Goal: Transaction & Acquisition: Purchase product/service

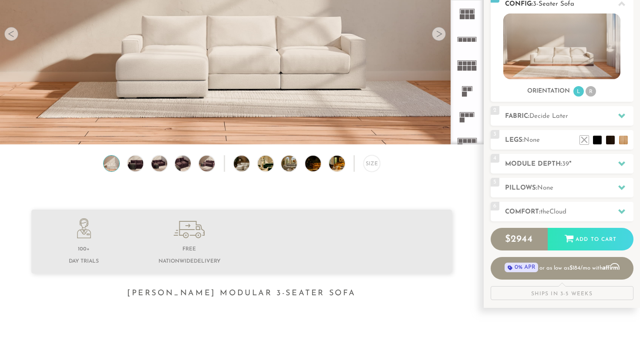
scroll to position [162, 0]
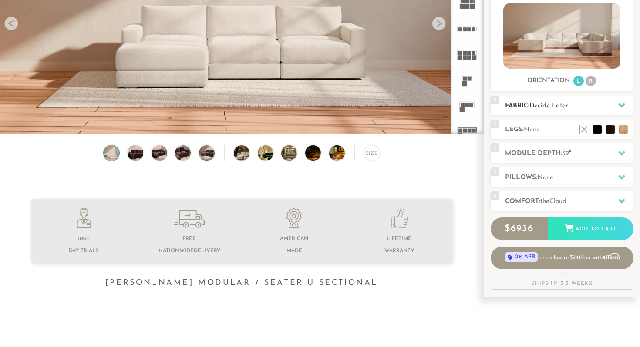
scroll to position [125, 0]
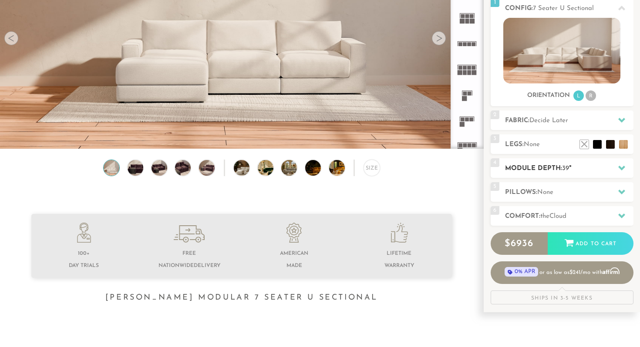
click at [557, 172] on h2 "Module Depth: 39 "" at bounding box center [569, 169] width 128 height 10
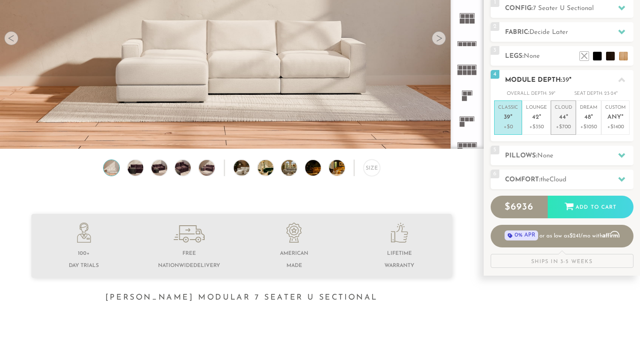
click at [571, 123] on p "+$700" at bounding box center [563, 127] width 17 height 8
click at [559, 179] on span "Cloud" at bounding box center [557, 180] width 17 height 7
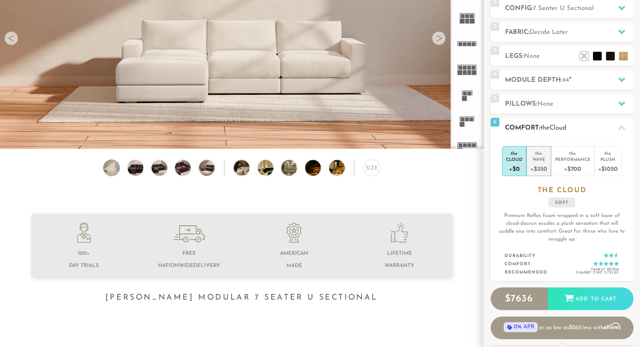
click at [542, 162] on div "+$350" at bounding box center [538, 168] width 17 height 13
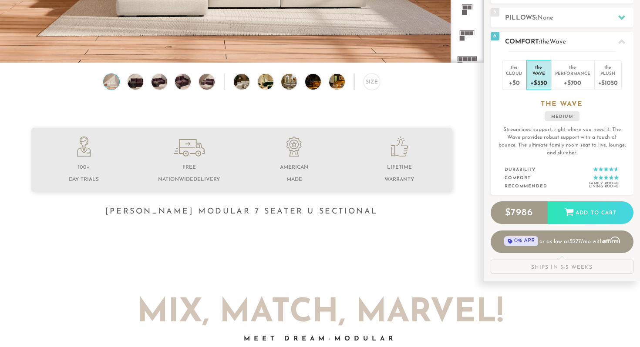
scroll to position [211, 0]
click at [574, 85] on div "+$700" at bounding box center [572, 83] width 35 height 13
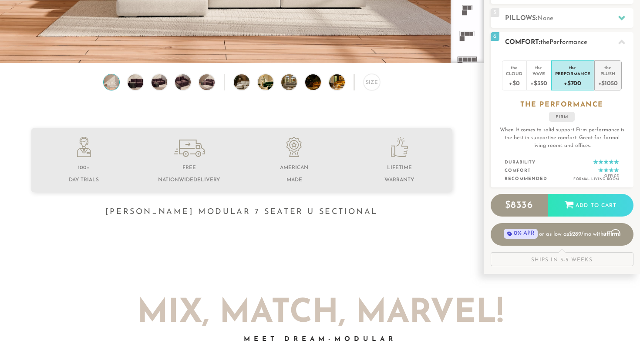
click at [613, 85] on div "+$1050" at bounding box center [608, 83] width 20 height 13
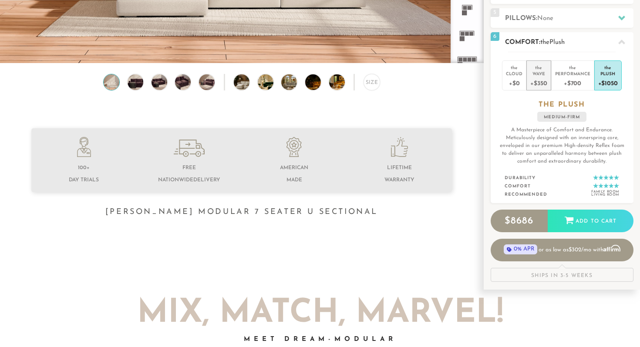
click at [540, 78] on div "+$350" at bounding box center [538, 83] width 17 height 13
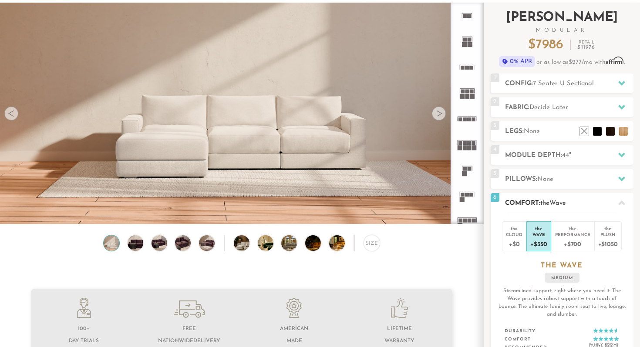
scroll to position [52, 0]
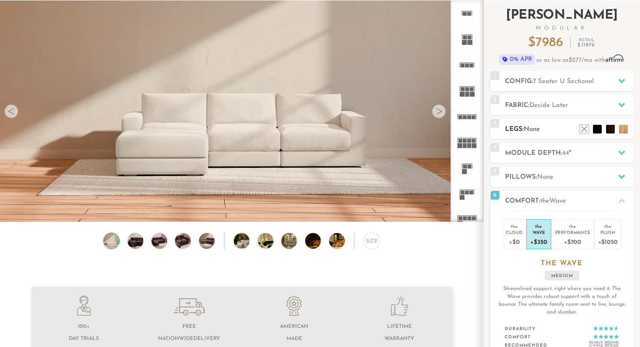
click at [578, 134] on h2 "Legs: None" at bounding box center [569, 130] width 128 height 10
click at [620, 128] on li at bounding box center [610, 116] width 35 height 35
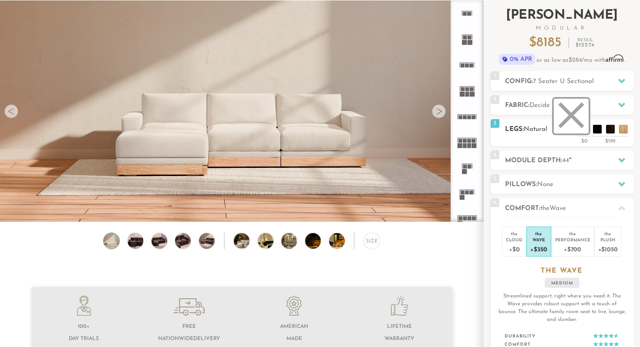
click at [587, 130] on li at bounding box center [571, 116] width 35 height 35
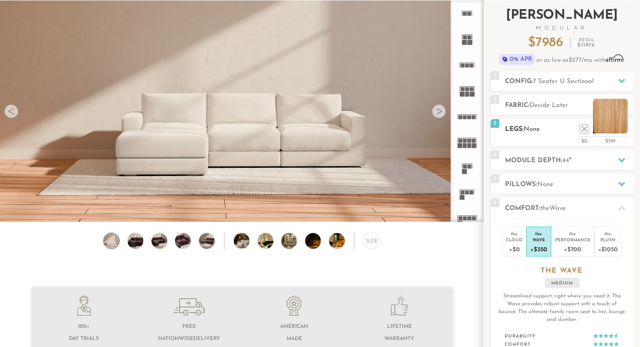
click at [626, 128] on li at bounding box center [610, 116] width 35 height 35
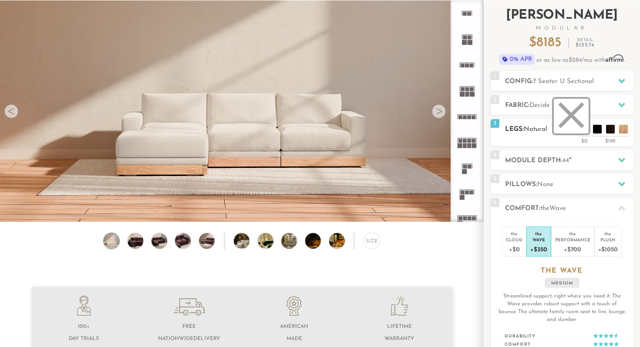
click at [584, 131] on li at bounding box center [571, 116] width 35 height 35
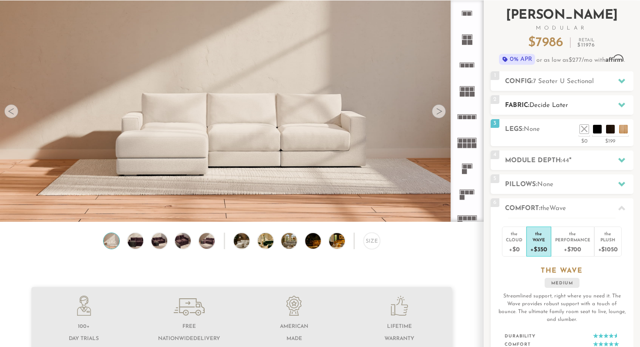
click at [606, 103] on h2 "Fabric: Decide Later" at bounding box center [569, 106] width 128 height 10
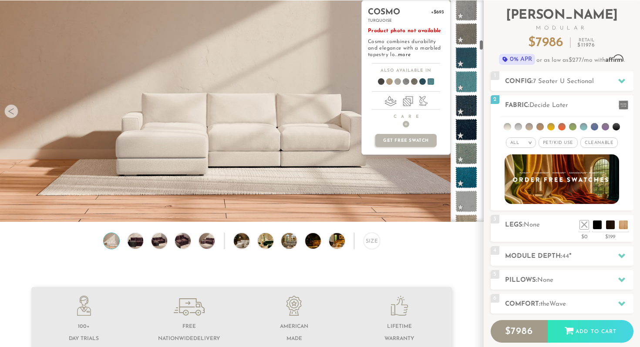
scroll to position [939, 1]
click at [465, 79] on span at bounding box center [466, 82] width 22 height 22
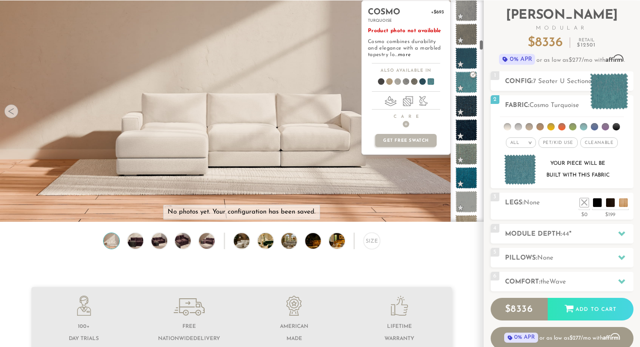
scroll to position [939, 0]
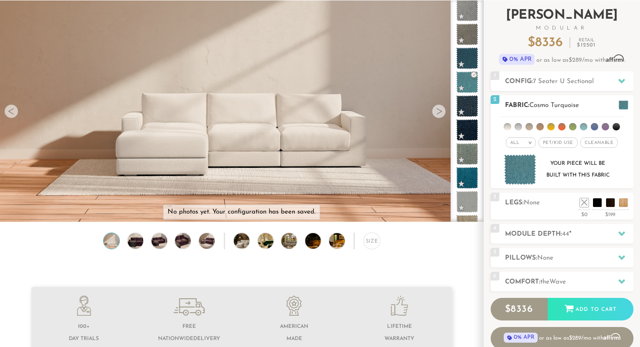
click at [585, 127] on li at bounding box center [583, 126] width 7 height 7
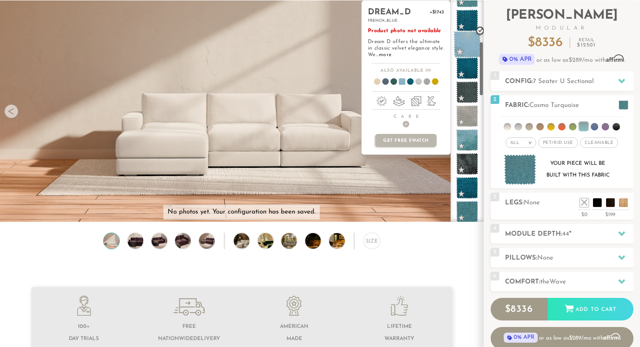
scroll to position [166, 0]
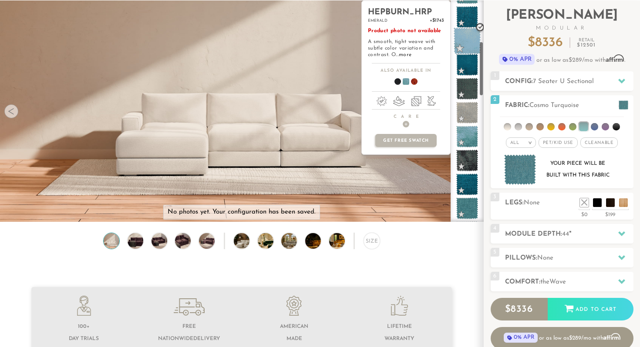
click at [465, 132] on span at bounding box center [467, 137] width 22 height 22
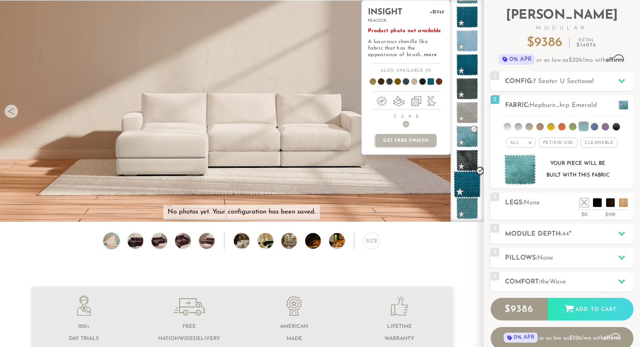
click at [466, 179] on span at bounding box center [467, 184] width 27 height 27
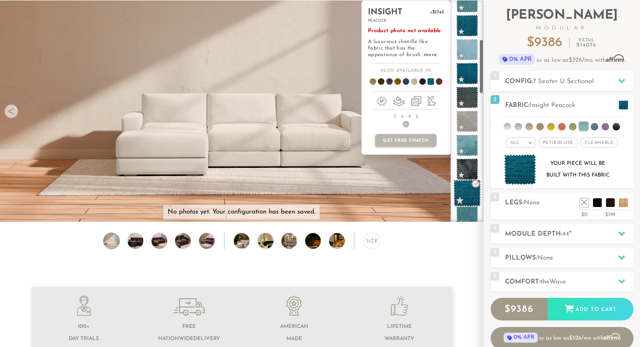
scroll to position [157, 0]
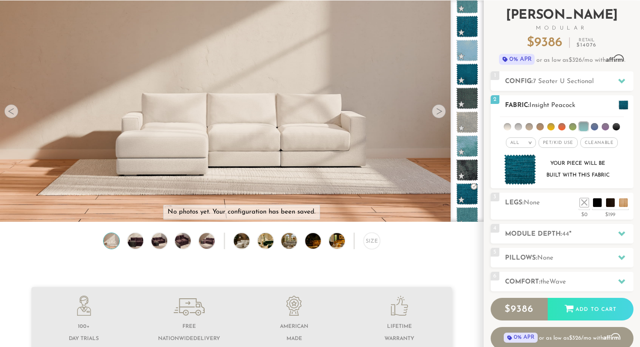
click at [563, 144] on span "Pet/Kid Use x" at bounding box center [558, 143] width 39 height 10
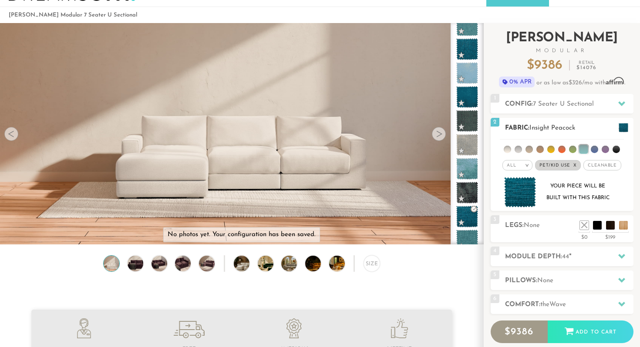
scroll to position [24, 0]
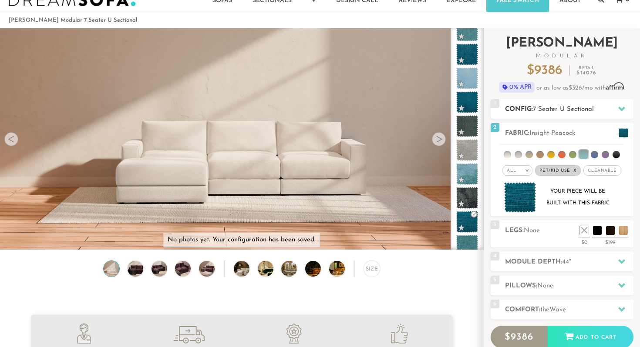
click at [563, 114] on div "1 Config: 7 Seater U Sectional R" at bounding box center [562, 109] width 143 height 20
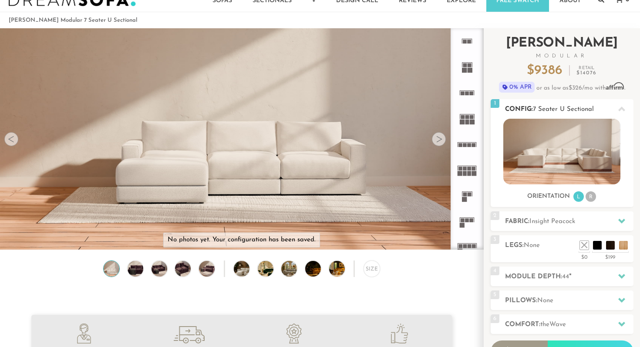
click at [592, 198] on li "R" at bounding box center [591, 197] width 10 height 10
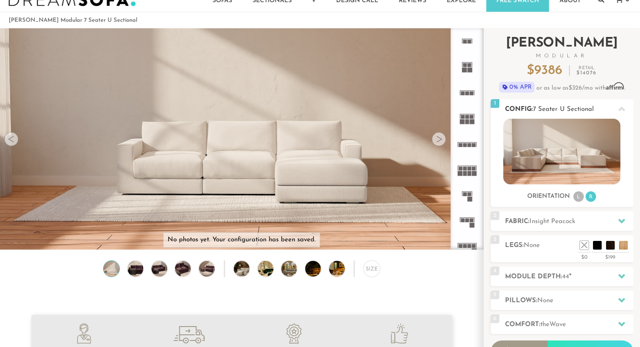
click at [582, 197] on li "L" at bounding box center [578, 197] width 10 height 10
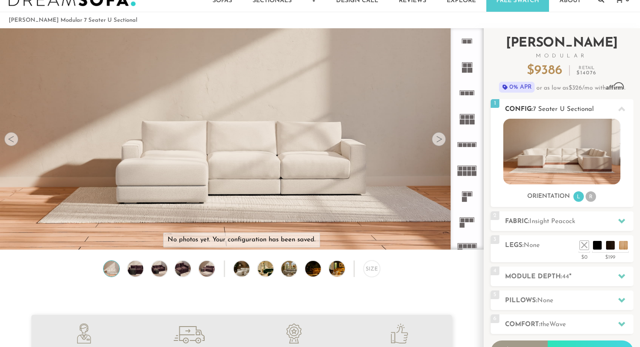
click at [595, 195] on li "R" at bounding box center [591, 197] width 10 height 10
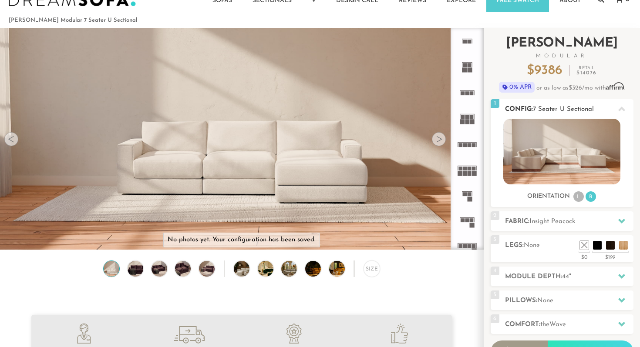
click at [578, 198] on li "L" at bounding box center [578, 197] width 10 height 10
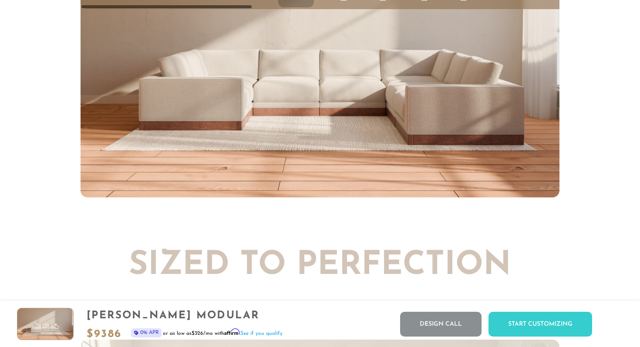
scroll to position [3529, 0]
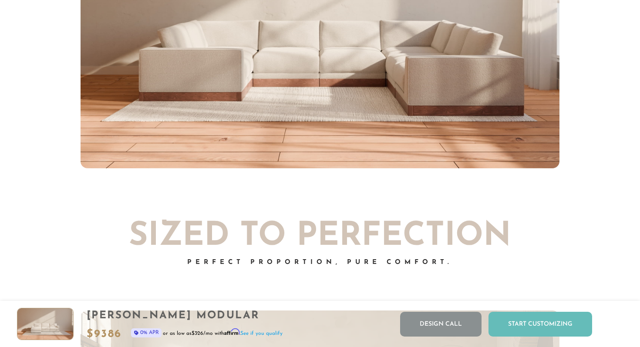
click at [517, 320] on div "Start Customizing" at bounding box center [541, 324] width 104 height 25
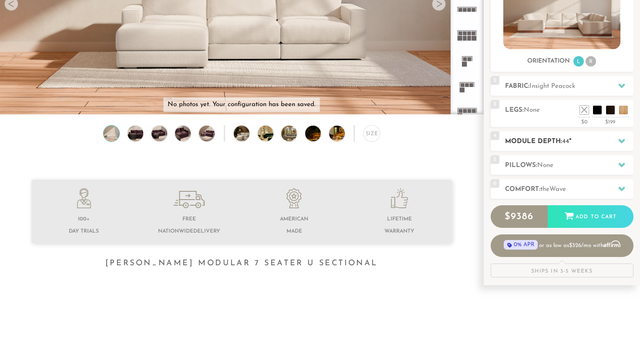
scroll to position [165, 0]
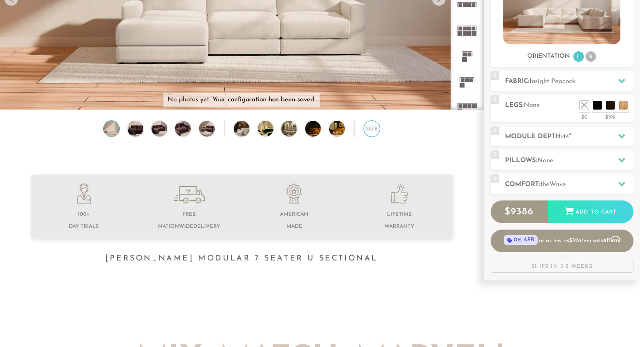
click at [372, 132] on div "Size" at bounding box center [372, 129] width 17 height 17
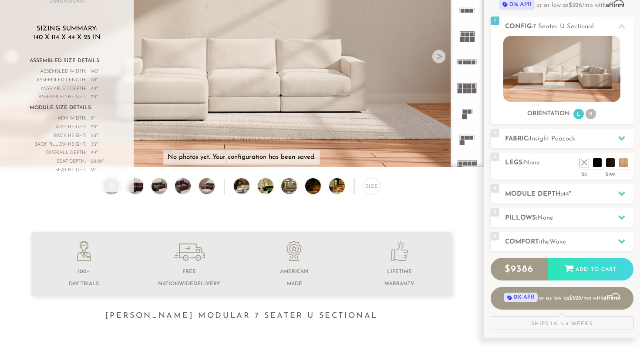
scroll to position [104, 0]
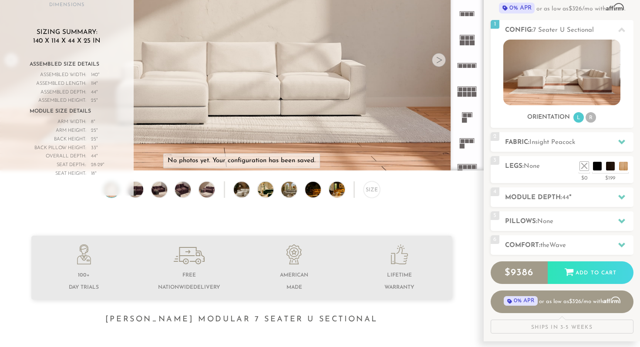
click at [461, 94] on rect at bounding box center [460, 94] width 5 height 5
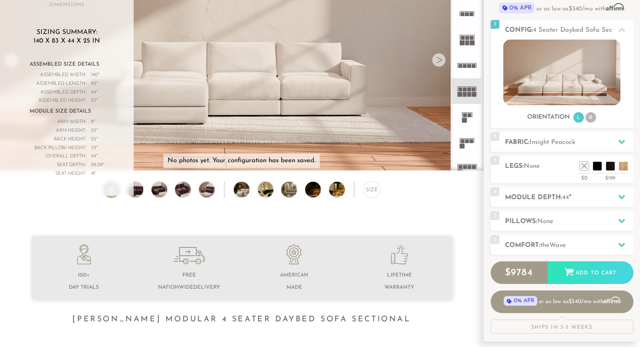
click at [465, 94] on rect at bounding box center [465, 94] width 4 height 5
click at [441, 62] on div at bounding box center [439, 60] width 14 height 14
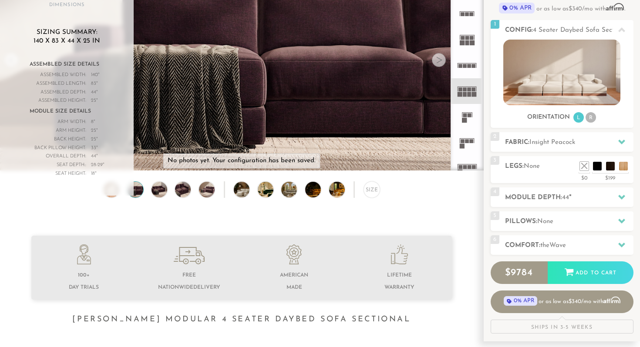
click at [441, 62] on div at bounding box center [439, 60] width 14 height 14
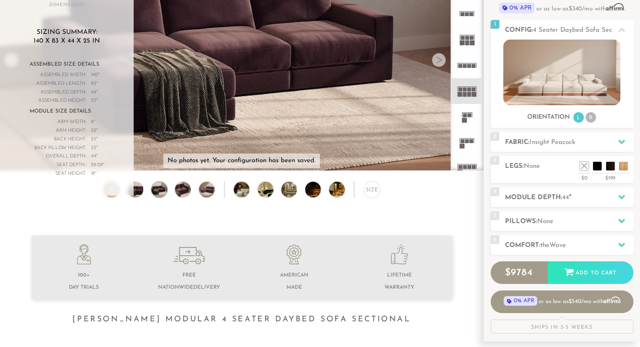
click at [441, 62] on div at bounding box center [439, 60] width 14 height 14
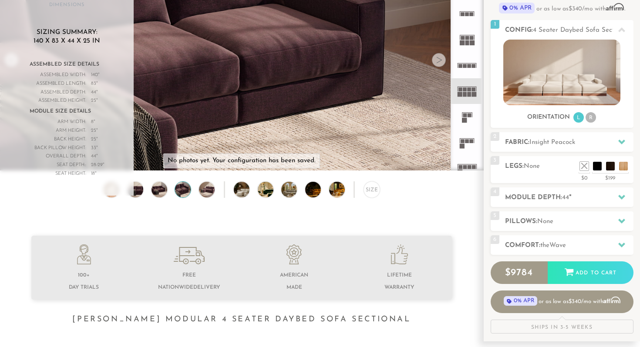
click at [441, 62] on div at bounding box center [439, 60] width 14 height 14
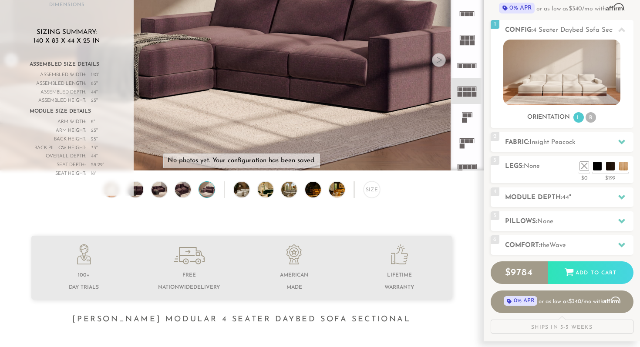
click at [441, 62] on div at bounding box center [439, 60] width 14 height 14
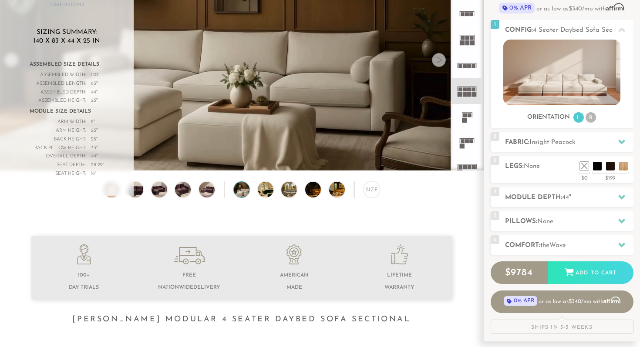
click at [441, 62] on div at bounding box center [439, 60] width 14 height 14
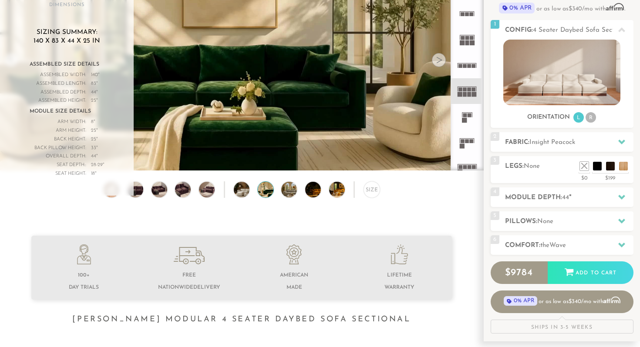
click at [441, 62] on div at bounding box center [439, 60] width 14 height 14
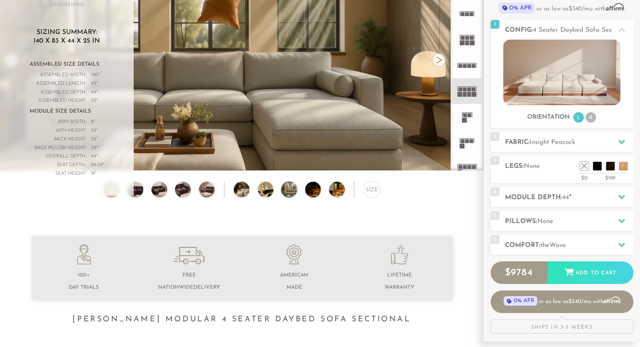
click at [441, 62] on div at bounding box center [439, 60] width 14 height 14
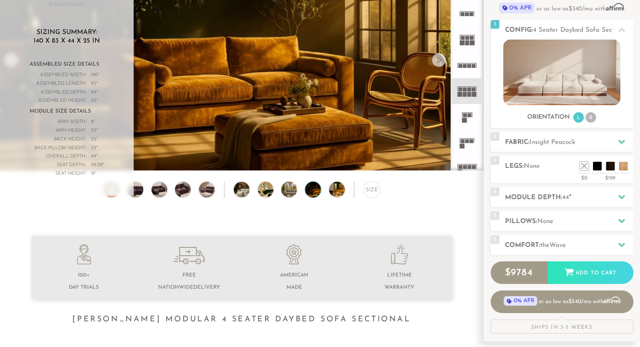
click at [441, 62] on div at bounding box center [439, 60] width 14 height 14
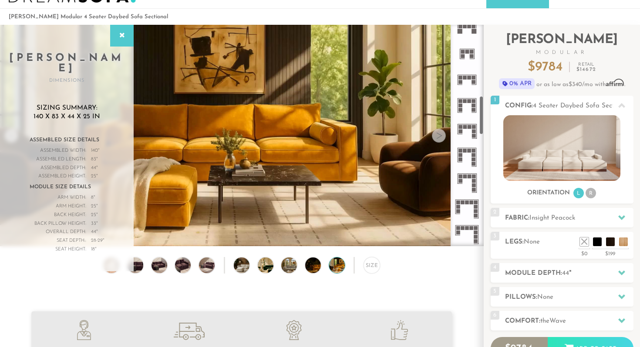
scroll to position [434, 0]
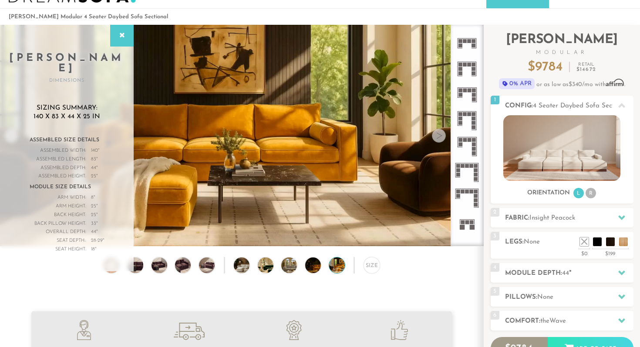
click at [478, 152] on icon at bounding box center [467, 147] width 26 height 26
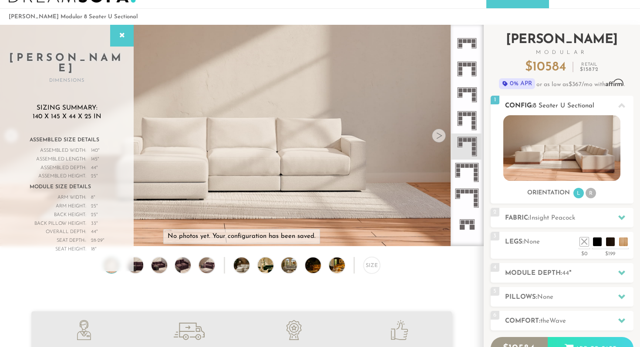
click at [590, 192] on li "R" at bounding box center [591, 193] width 10 height 10
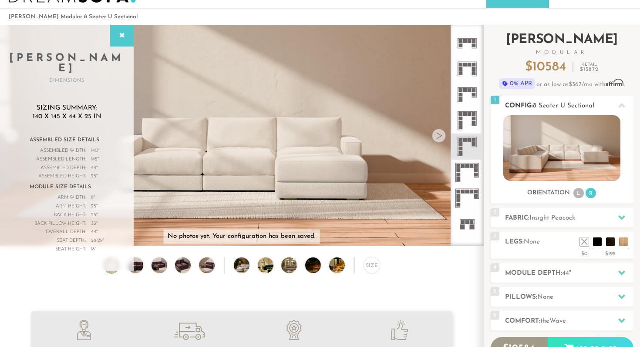
click at [581, 196] on li "L" at bounding box center [578, 193] width 10 height 10
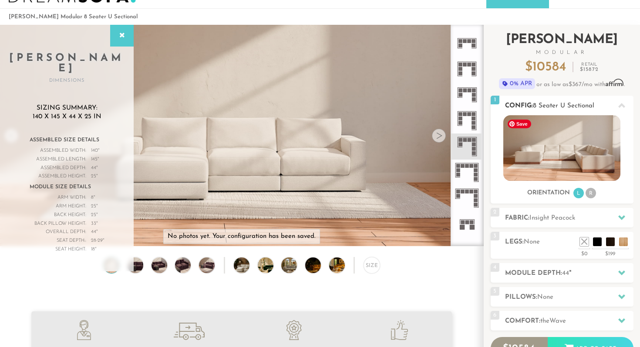
click at [572, 159] on img at bounding box center [561, 148] width 117 height 66
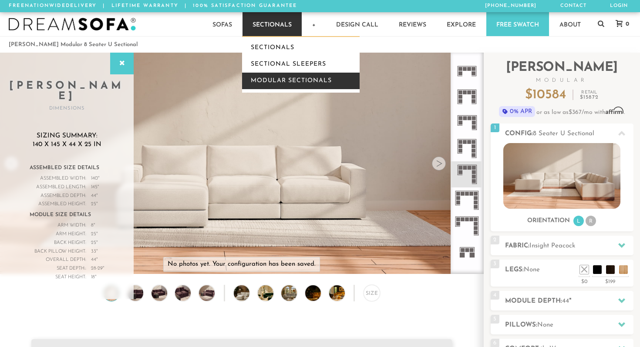
click at [279, 77] on link "Modular Sectionals" at bounding box center [301, 81] width 118 height 17
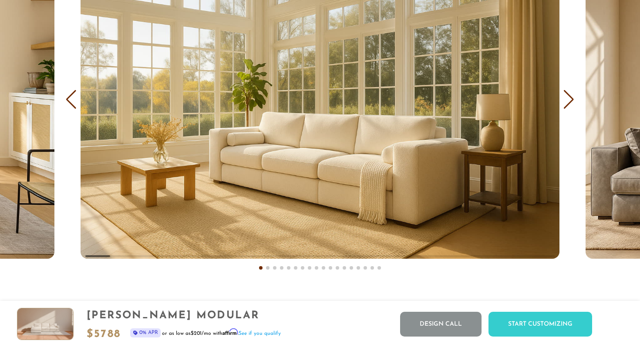
scroll to position [5272, 0]
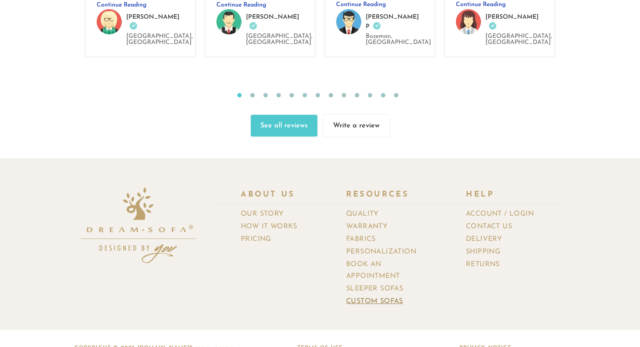
click at [378, 296] on link "Custom Sofas" at bounding box center [378, 302] width 64 height 13
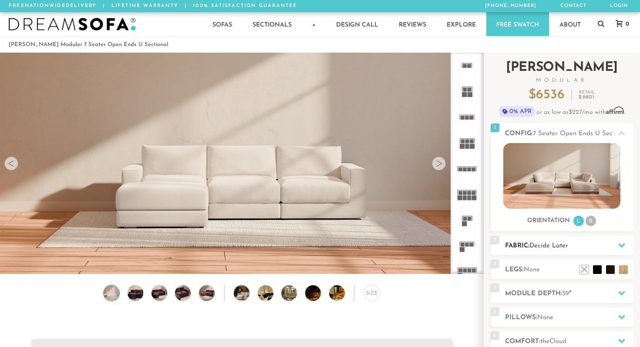
click at [558, 240] on div "2 Fabric: Decide Later" at bounding box center [562, 246] width 143 height 20
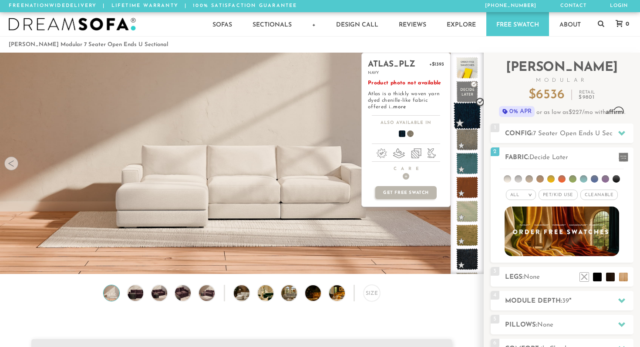
click at [469, 109] on span at bounding box center [467, 115] width 27 height 27
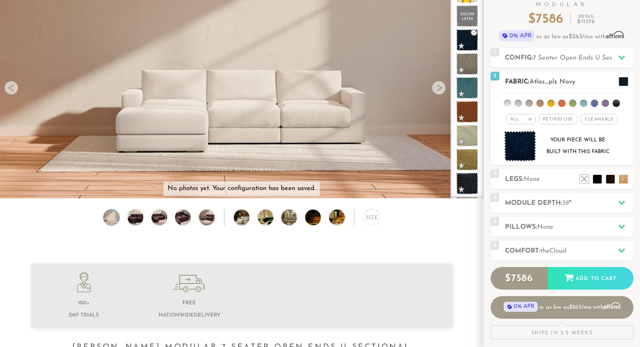
scroll to position [78, 0]
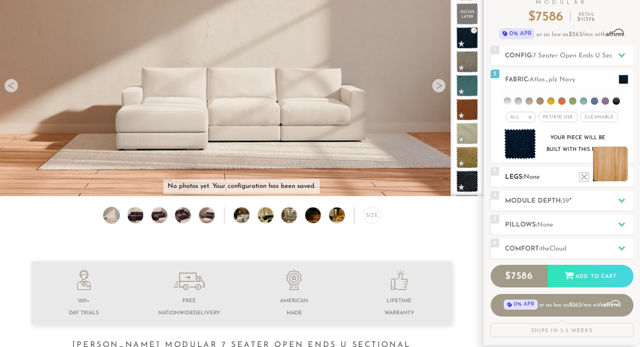
click at [624, 175] on li at bounding box center [610, 164] width 35 height 35
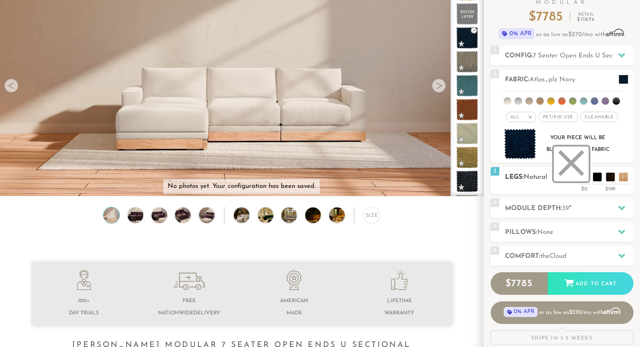
click at [585, 176] on li at bounding box center [571, 164] width 35 height 35
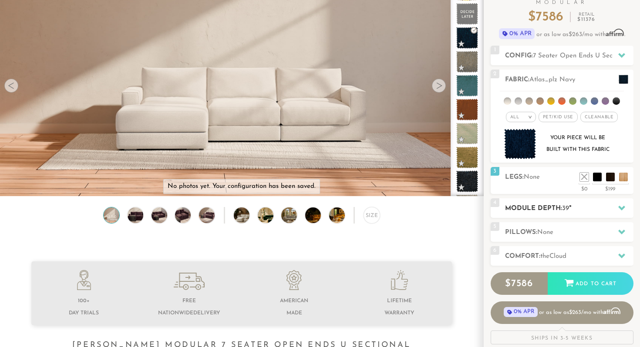
click at [575, 213] on h2 "Module Depth: 39 "" at bounding box center [569, 209] width 128 height 10
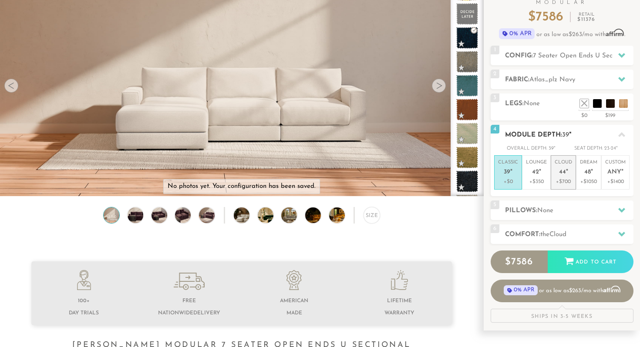
click at [566, 176] on p "Cloud 44 "" at bounding box center [563, 168] width 17 height 19
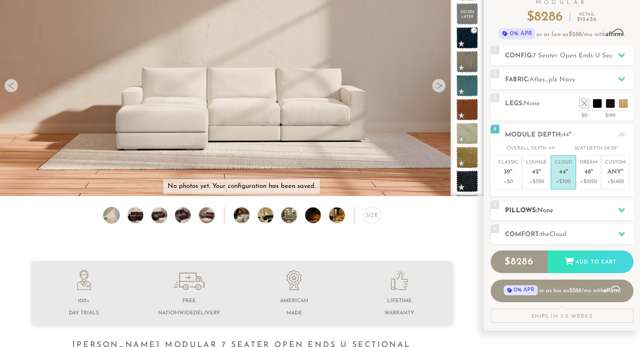
click at [580, 208] on h2 "Pillows: None" at bounding box center [569, 211] width 128 height 10
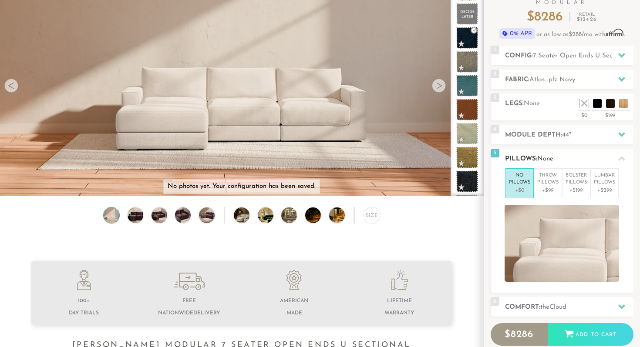
click at [621, 157] on icon at bounding box center [621, 158] width 7 height 5
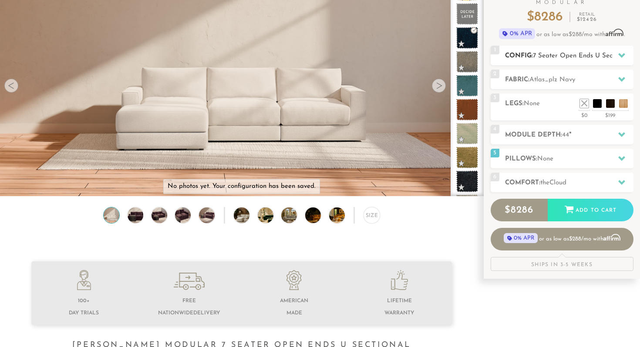
click at [591, 53] on span "7 Seater Open Ends U Sectional" at bounding box center [581, 56] width 96 height 7
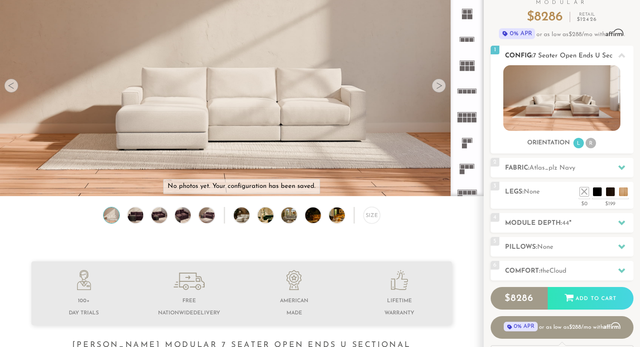
click at [590, 145] on li "R" at bounding box center [591, 143] width 10 height 10
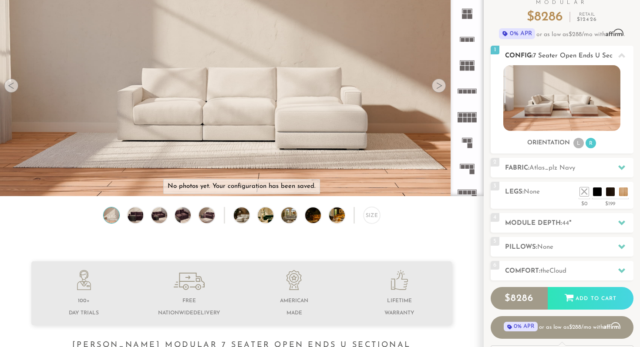
click at [579, 143] on li "L" at bounding box center [578, 143] width 10 height 10
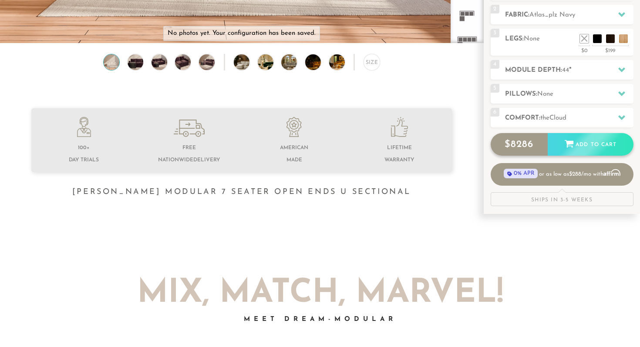
scroll to position [232, 0]
click at [570, 143] on icon at bounding box center [569, 143] width 9 height 7
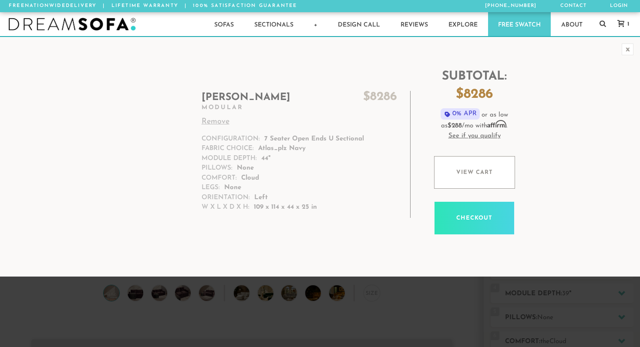
click at [631, 49] on div "x" at bounding box center [628, 50] width 12 height 12
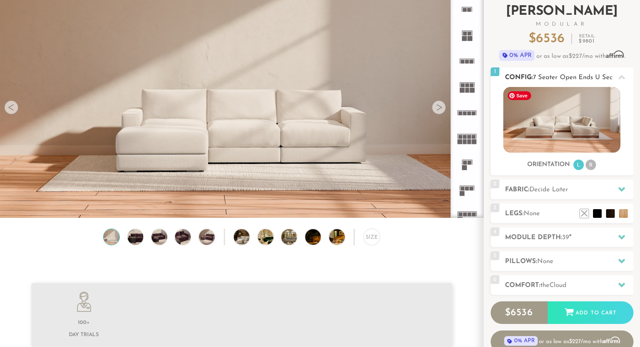
scroll to position [58, 0]
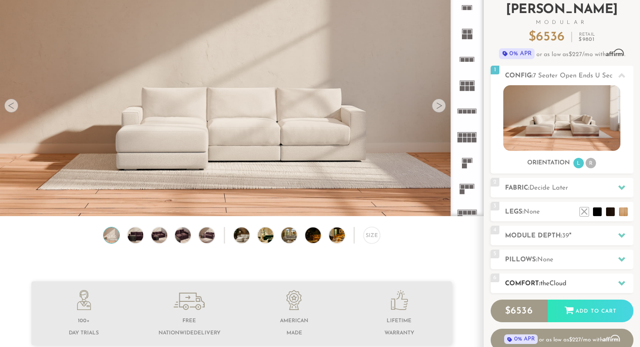
click at [556, 283] on span "Cloud" at bounding box center [557, 284] width 17 height 7
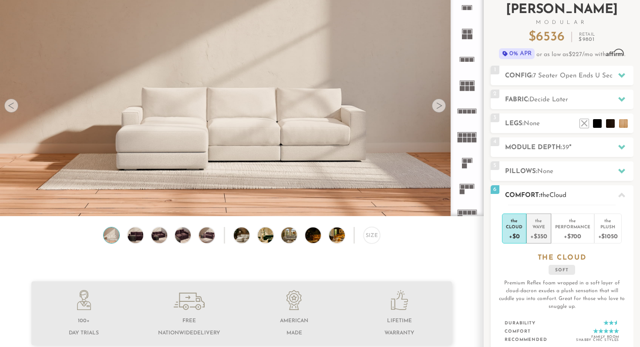
click at [537, 233] on div "+$350" at bounding box center [538, 236] width 17 height 13
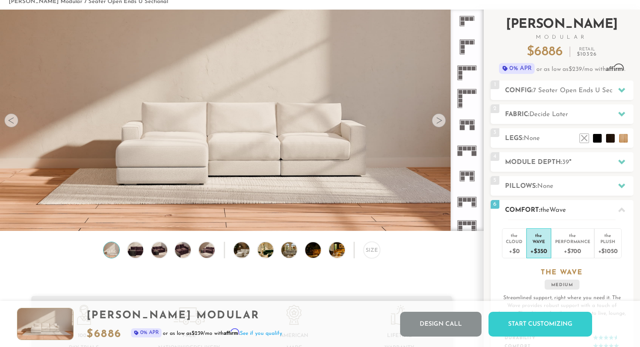
scroll to position [40, 0]
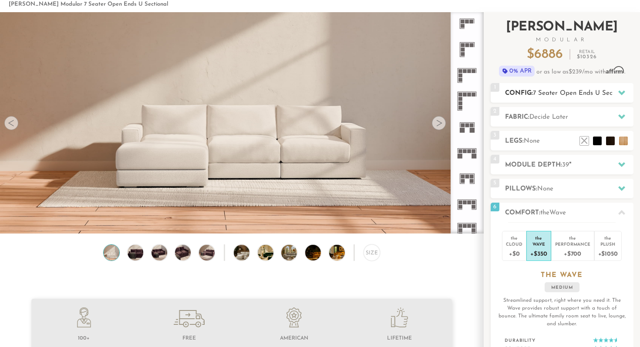
click at [575, 92] on span "7 Seater Open Ends U Sectional" at bounding box center [581, 93] width 96 height 7
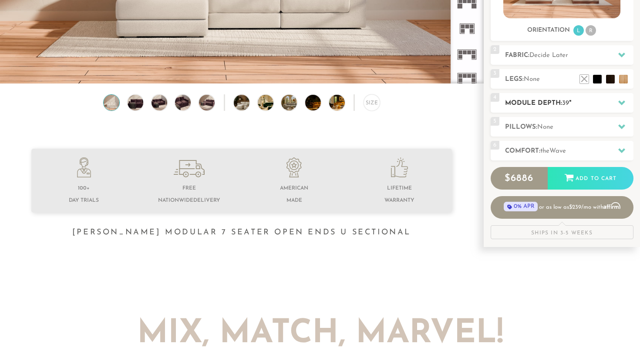
scroll to position [0, 0]
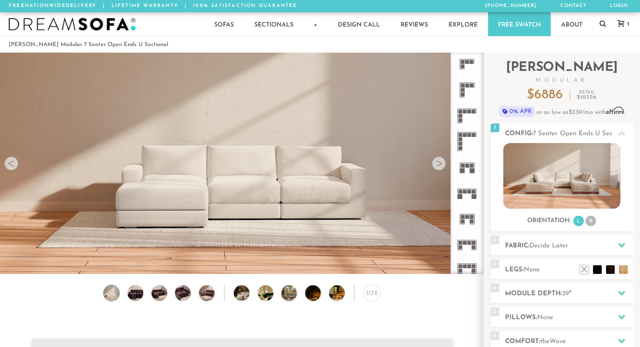
click at [624, 23] on icon at bounding box center [620, 23] width 7 height 7
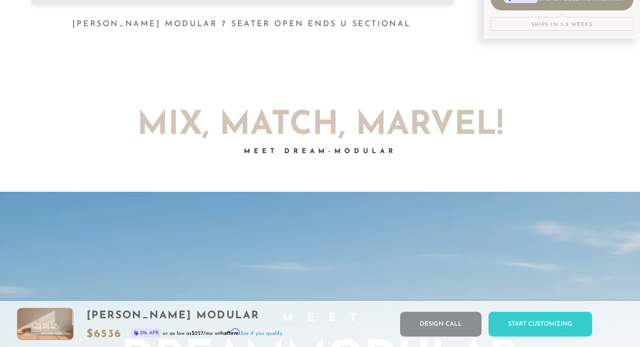
scroll to position [42, 0]
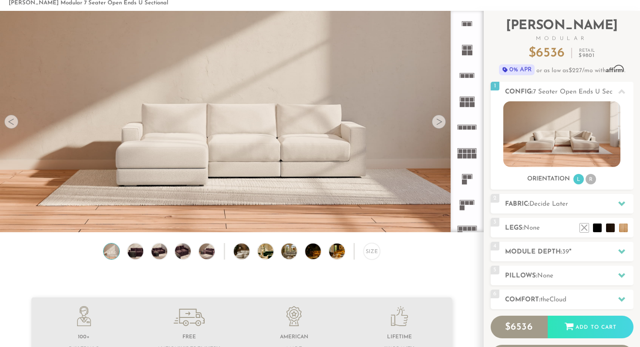
click at [435, 125] on div at bounding box center [439, 122] width 14 height 14
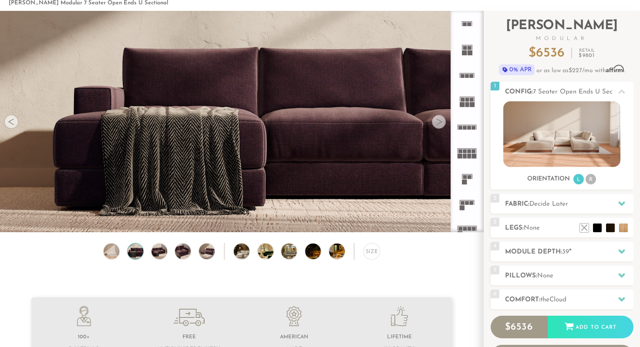
click at [435, 125] on div at bounding box center [439, 122] width 14 height 14
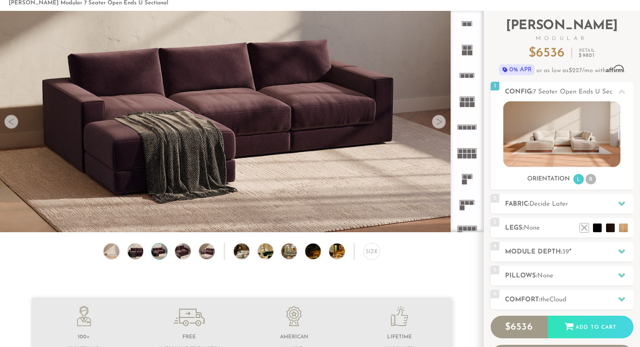
click at [435, 125] on div at bounding box center [439, 122] width 14 height 14
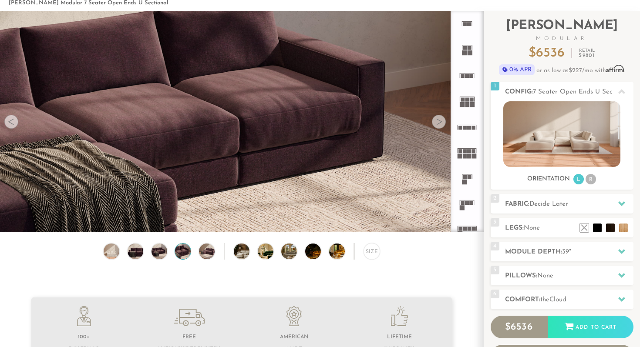
click at [435, 125] on div at bounding box center [439, 122] width 14 height 14
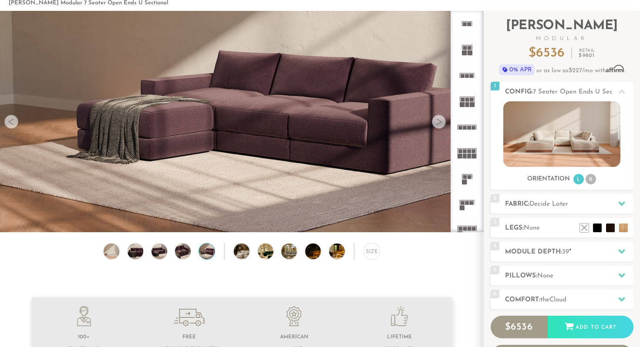
click at [435, 125] on div at bounding box center [439, 122] width 14 height 14
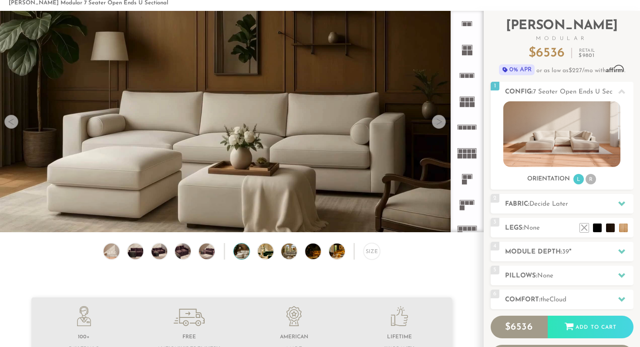
click at [435, 125] on div at bounding box center [439, 122] width 14 height 14
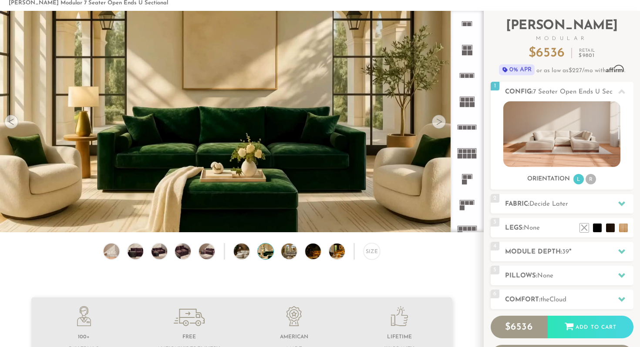
click at [435, 125] on div at bounding box center [439, 122] width 14 height 14
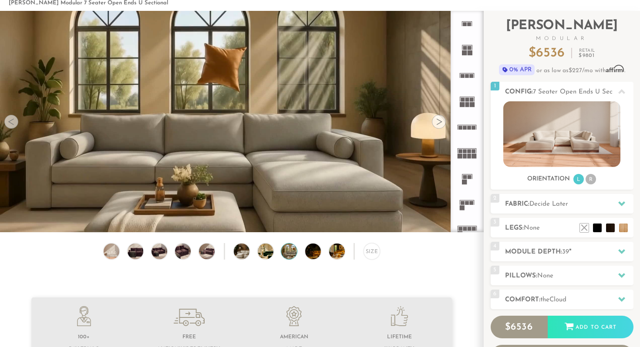
click at [435, 125] on div at bounding box center [439, 122] width 14 height 14
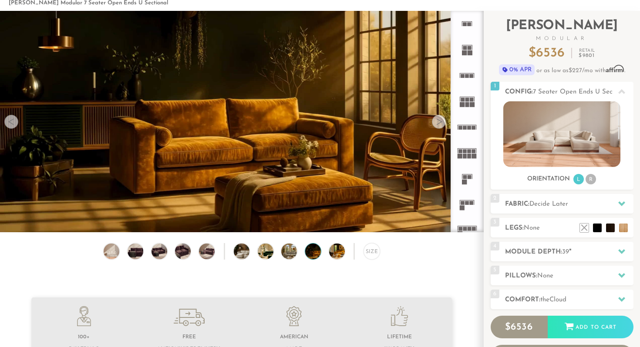
click at [435, 125] on div at bounding box center [439, 122] width 14 height 14
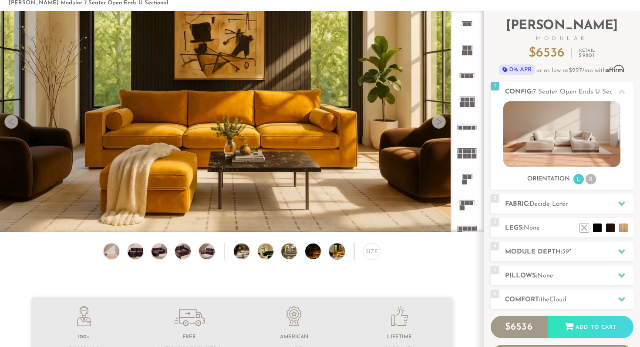
click at [435, 125] on div at bounding box center [439, 122] width 14 height 14
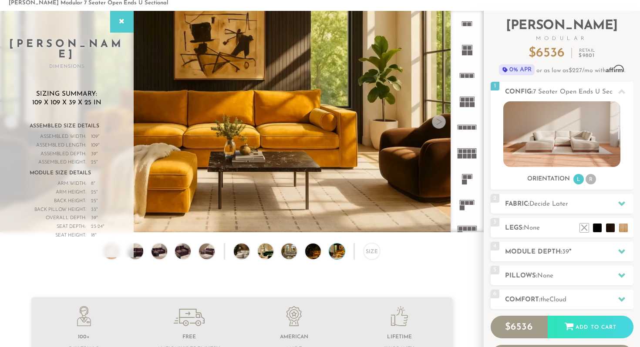
click at [435, 125] on div at bounding box center [439, 122] width 14 height 14
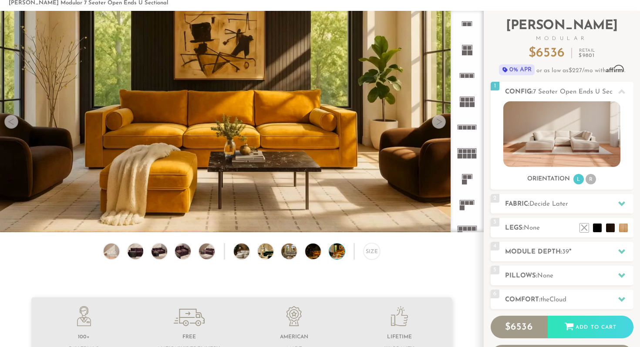
click at [438, 123] on div at bounding box center [439, 122] width 14 height 14
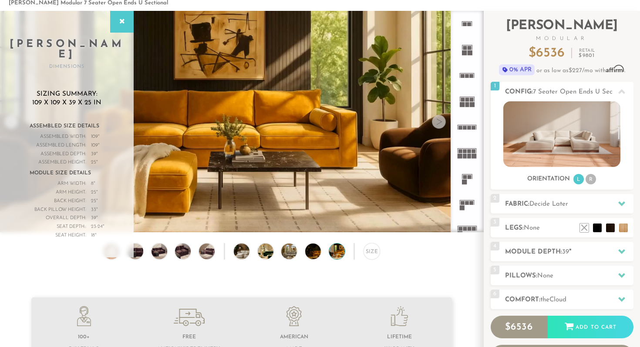
click at [438, 123] on div at bounding box center [439, 122] width 14 height 14
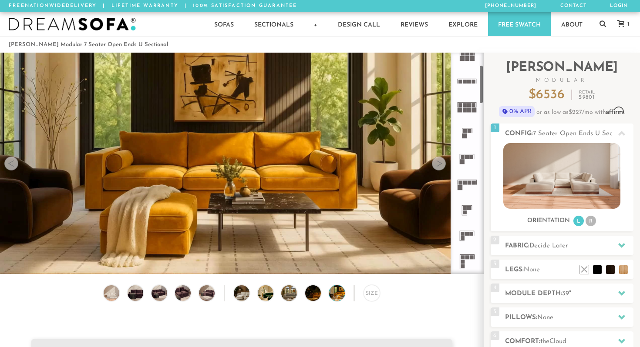
scroll to position [94, 0]
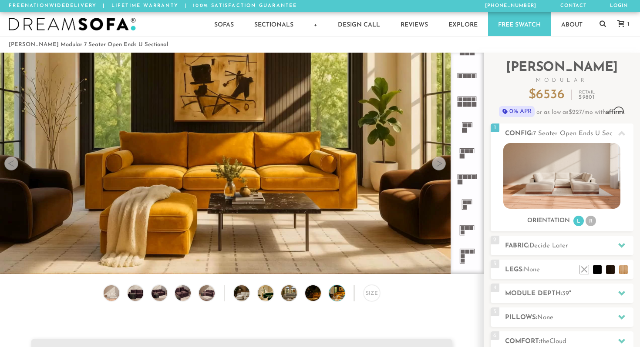
click at [465, 227] on icon at bounding box center [467, 231] width 26 height 26
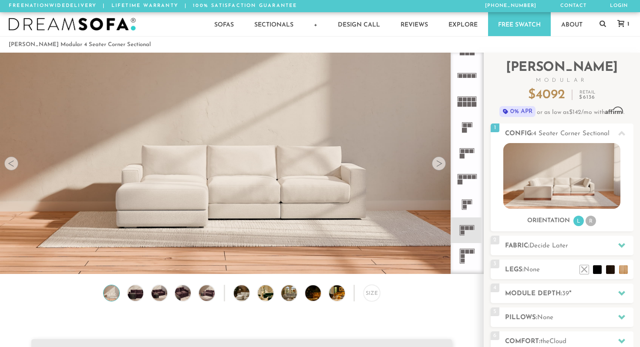
click at [464, 250] on rect at bounding box center [463, 252] width 4 height 4
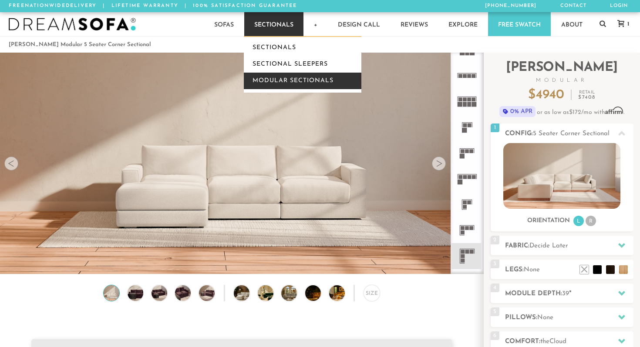
click at [278, 79] on link "Modular Sectionals" at bounding box center [303, 81] width 118 height 17
